Goal: Task Accomplishment & Management: Complete application form

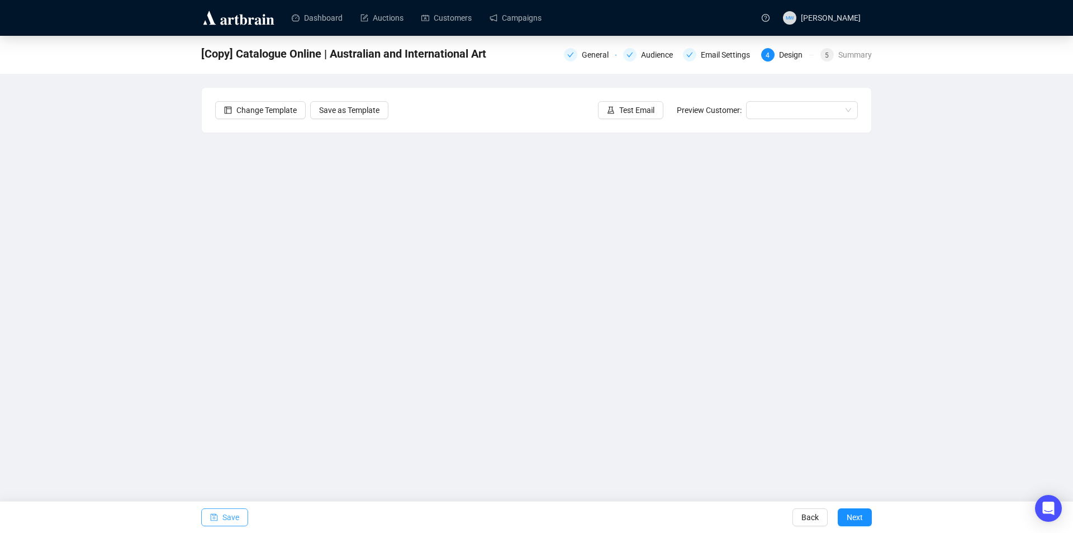
click at [227, 519] on span "Save" at bounding box center [230, 516] width 17 height 31
click at [223, 518] on span "Save" at bounding box center [230, 516] width 17 height 31
click at [229, 514] on span "Save" at bounding box center [230, 516] width 17 height 31
click at [231, 514] on span "Save" at bounding box center [230, 516] width 17 height 31
click at [228, 518] on span "Save" at bounding box center [230, 516] width 17 height 31
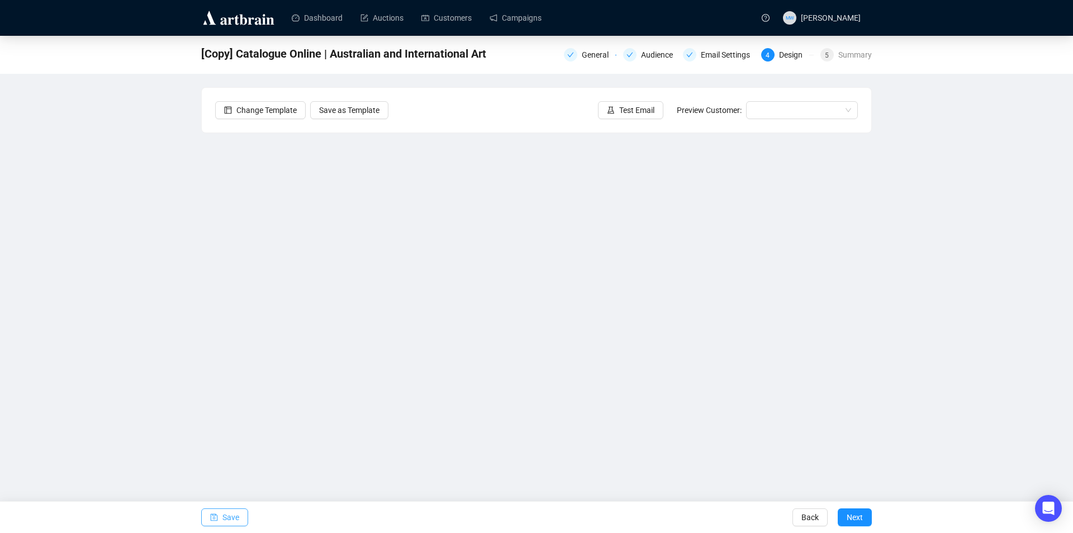
click at [239, 518] on button "Save" at bounding box center [224, 517] width 47 height 18
click at [230, 516] on span "Save" at bounding box center [230, 516] width 17 height 31
click at [218, 519] on button "Save" at bounding box center [224, 517] width 47 height 18
click at [221, 515] on button "Save" at bounding box center [224, 517] width 47 height 18
click at [235, 518] on span "Save" at bounding box center [230, 516] width 17 height 31
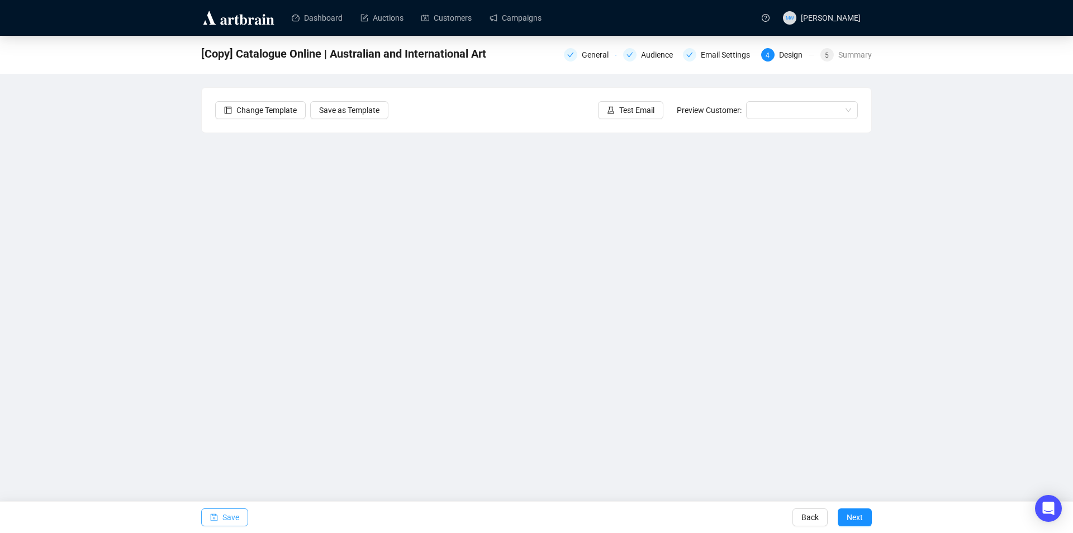
click at [224, 514] on span "Save" at bounding box center [230, 516] width 17 height 31
click at [233, 516] on span "Save" at bounding box center [230, 516] width 17 height 31
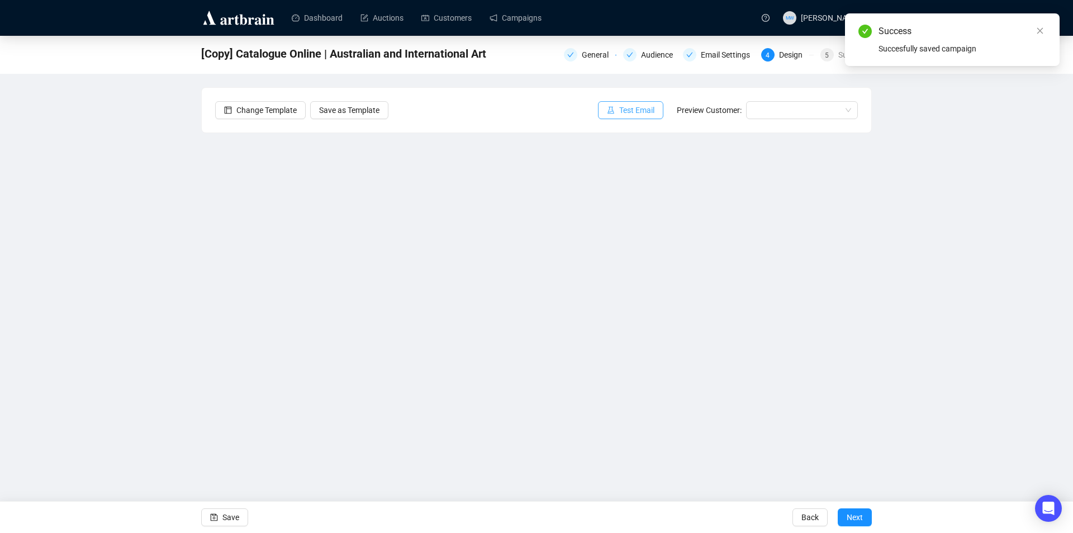
click at [650, 110] on span "Test Email" at bounding box center [636, 110] width 35 height 12
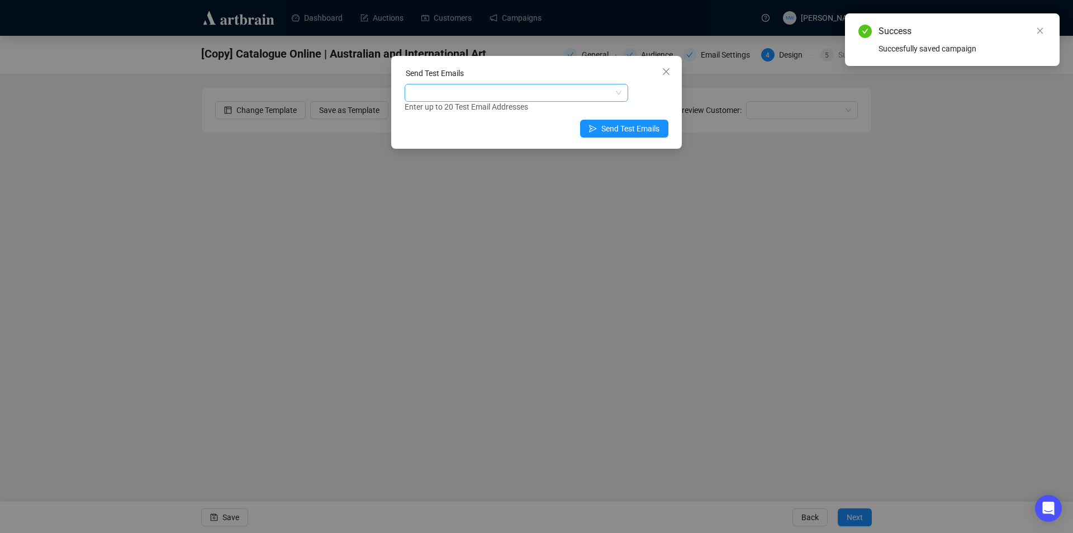
click at [539, 93] on div at bounding box center [510, 93] width 207 height 16
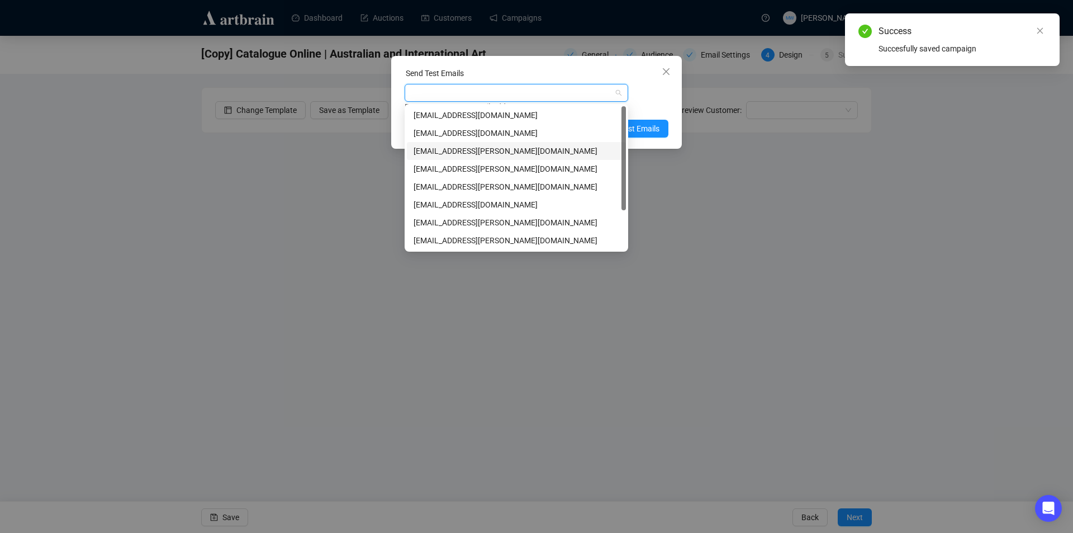
click at [449, 153] on div "mwong@shapiro.com.au" at bounding box center [517, 151] width 206 height 12
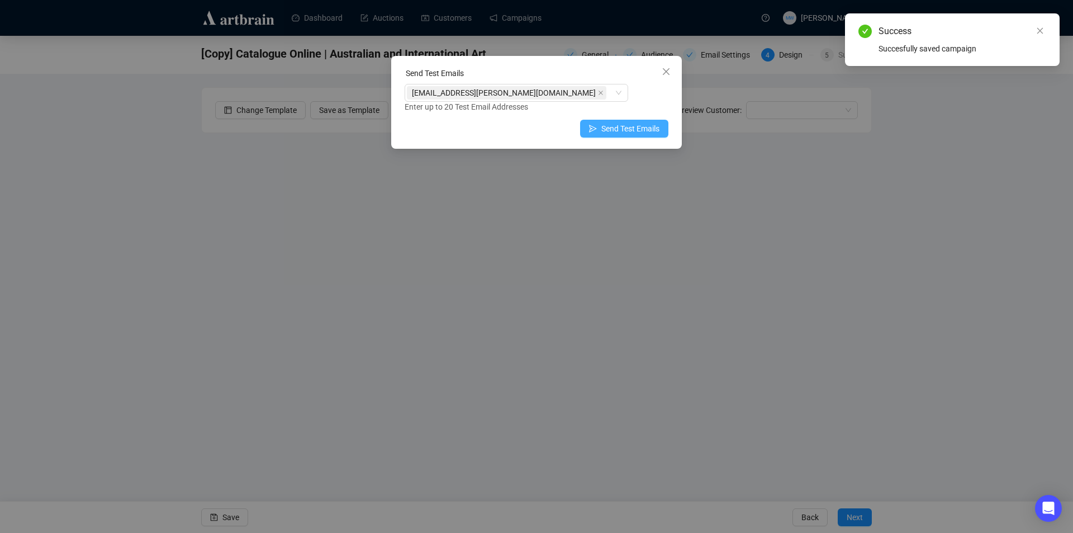
click at [655, 132] on span "Send Test Emails" at bounding box center [630, 128] width 58 height 12
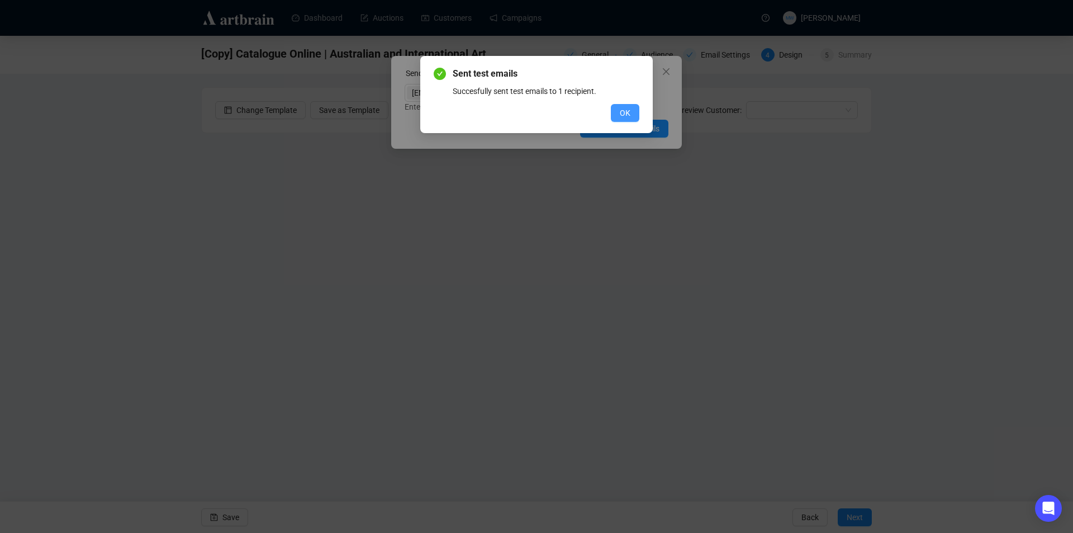
click at [629, 112] on span "OK" at bounding box center [625, 113] width 11 height 12
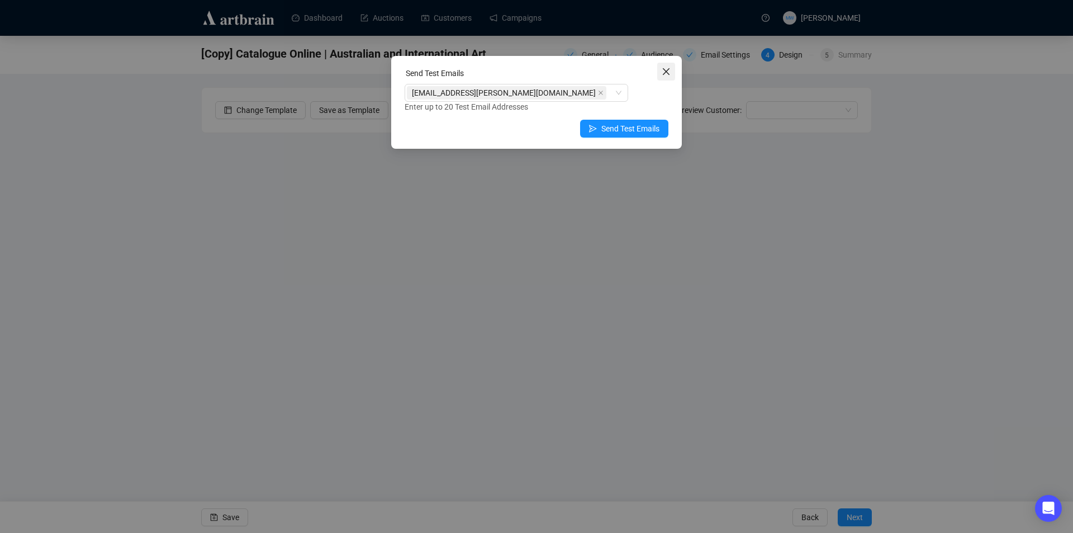
click at [664, 80] on button "Close" at bounding box center [666, 72] width 18 height 18
